Goal: Task Accomplishment & Management: Use online tool/utility

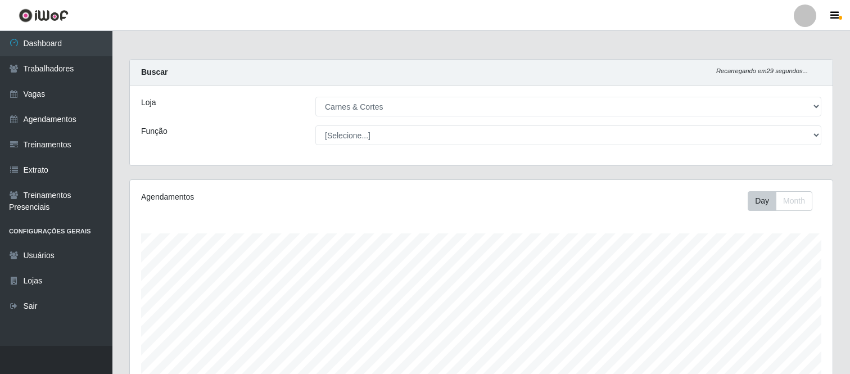
select select "433"
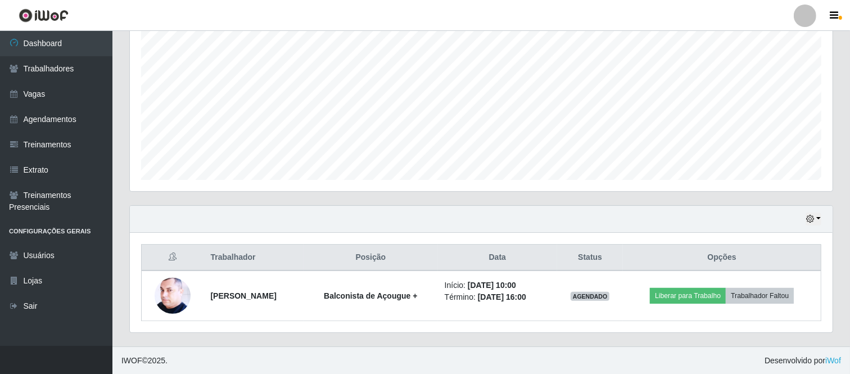
scroll to position [233, 703]
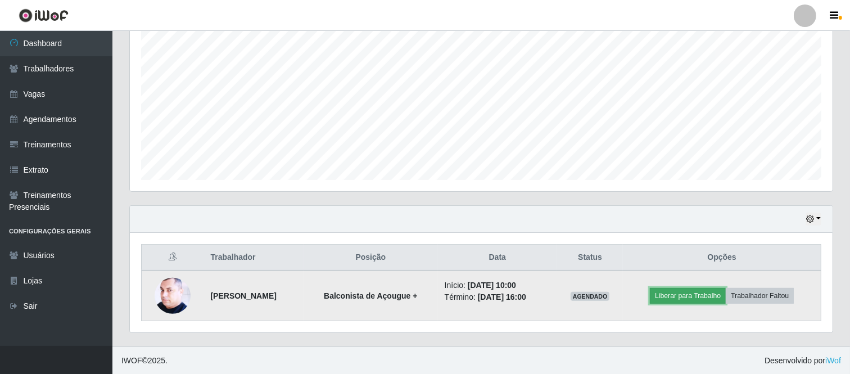
click at [701, 297] on button "Liberar para Trabalho" at bounding box center [688, 296] width 76 height 16
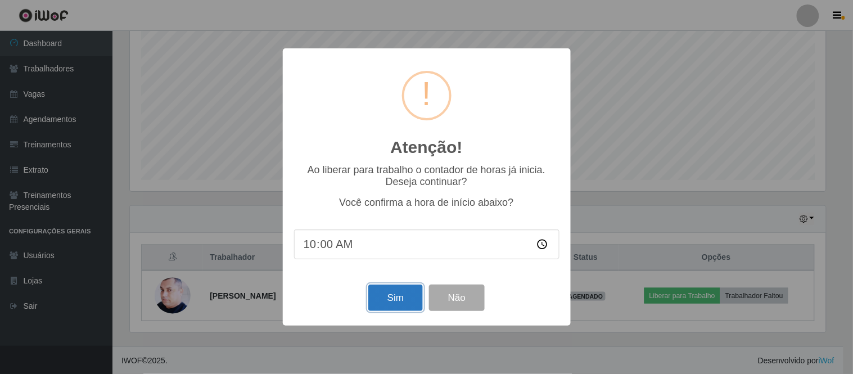
click at [392, 297] on button "Sim" at bounding box center [395, 297] width 55 height 26
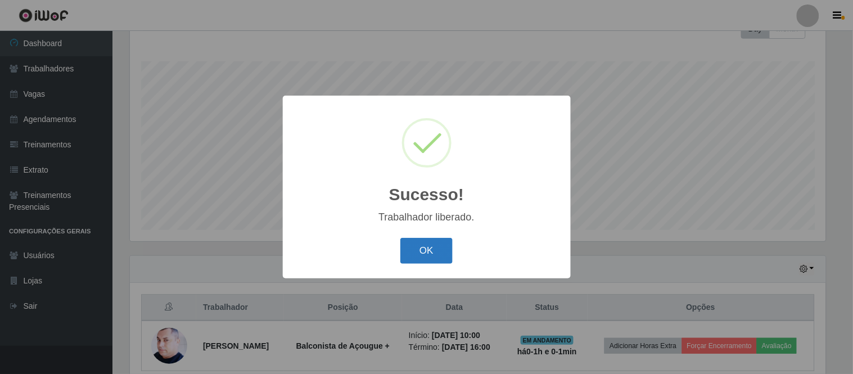
click at [419, 263] on button "OK" at bounding box center [426, 251] width 52 height 26
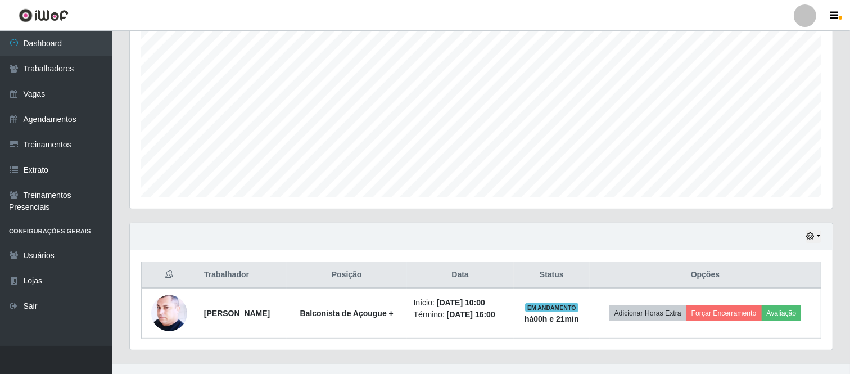
scroll to position [222, 0]
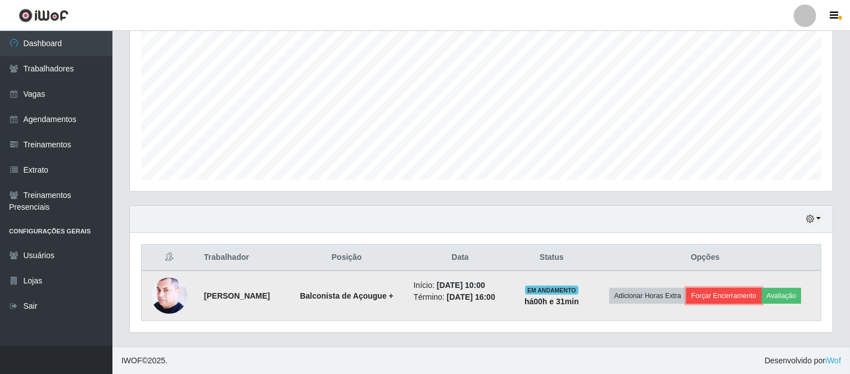
click at [718, 296] on button "Forçar Encerramento" at bounding box center [723, 296] width 75 height 16
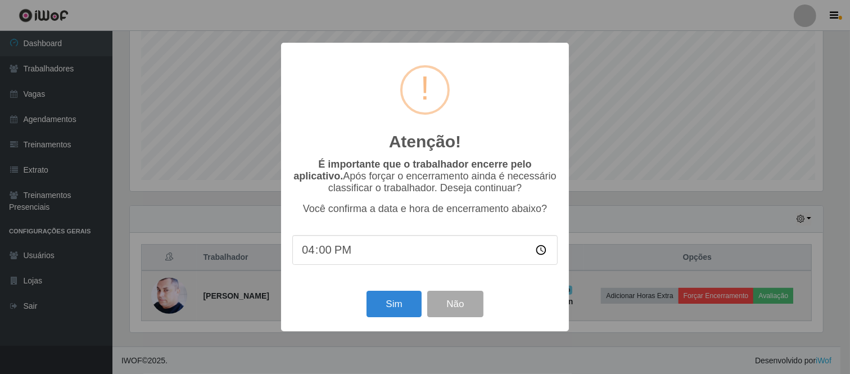
scroll to position [233, 695]
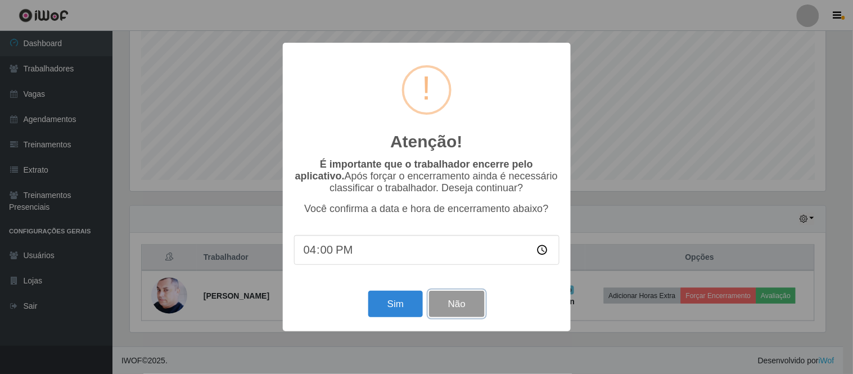
click at [458, 299] on button "Não" at bounding box center [457, 304] width 56 height 26
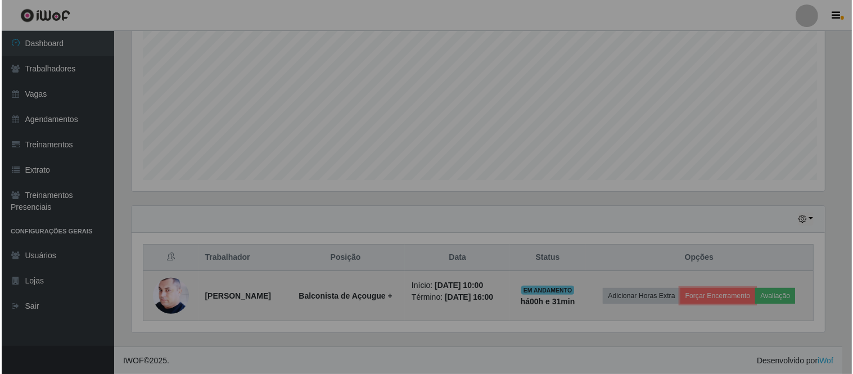
scroll to position [233, 703]
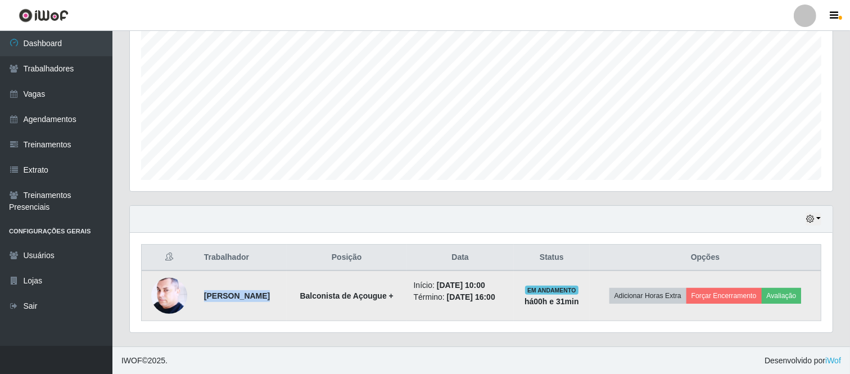
drag, startPoint x: 198, startPoint y: 290, endPoint x: 311, endPoint y: 294, distance: 113.6
click at [311, 295] on tr "[PERSON_NAME] Felinto Balconista de Açougue + Início: [DATE] 10:00 Término: [DA…" at bounding box center [482, 295] width 680 height 51
copy strong "[PERSON_NAME]"
click at [743, 297] on button "Forçar Encerramento" at bounding box center [723, 296] width 75 height 16
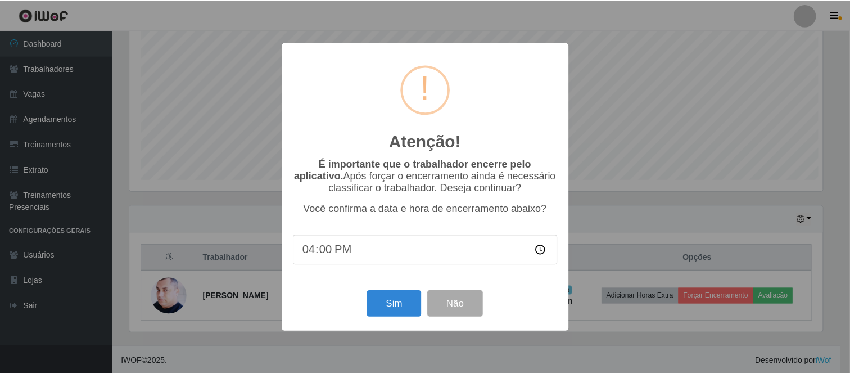
scroll to position [233, 695]
type input "10:32"
type input "10:00"
click at [380, 307] on button "Sim" at bounding box center [395, 304] width 55 height 26
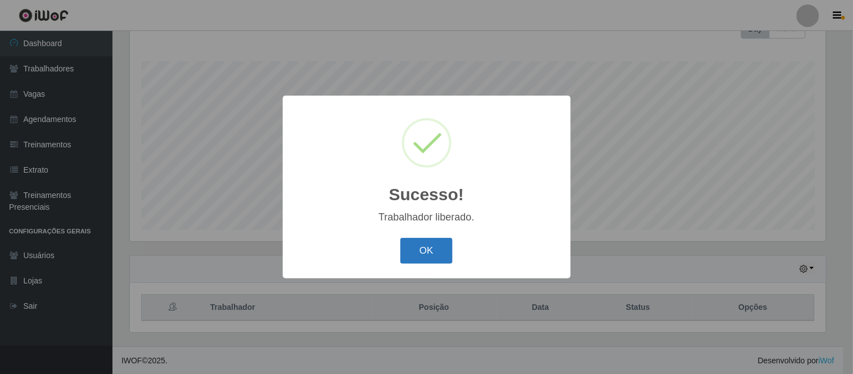
click at [424, 238] on button "OK" at bounding box center [426, 251] width 52 height 26
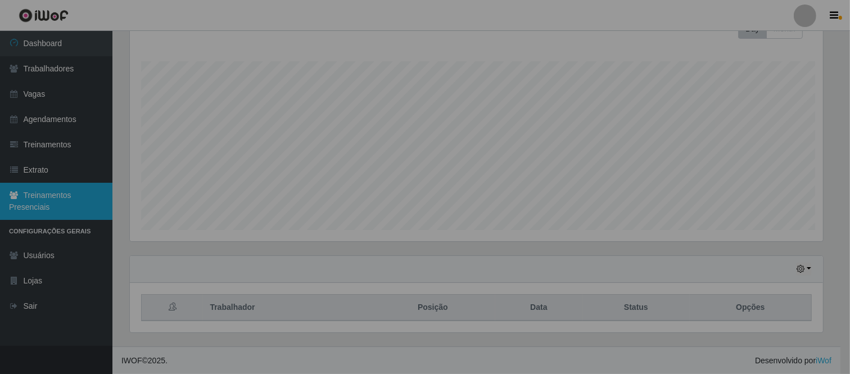
scroll to position [233, 703]
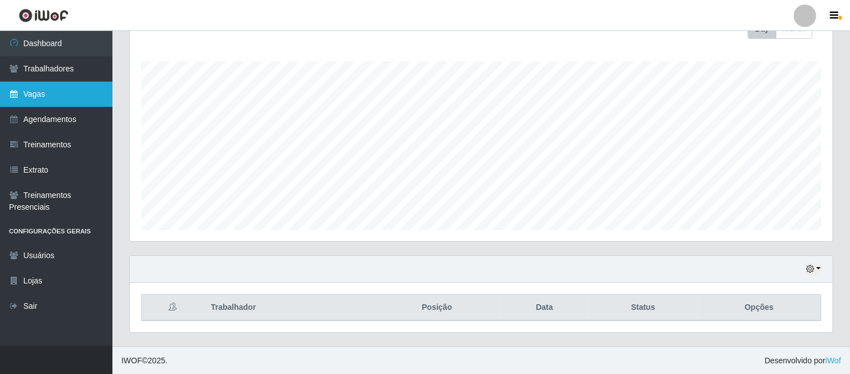
click at [63, 90] on link "Vagas" at bounding box center [56, 94] width 112 height 25
